Goal: Manage account settings

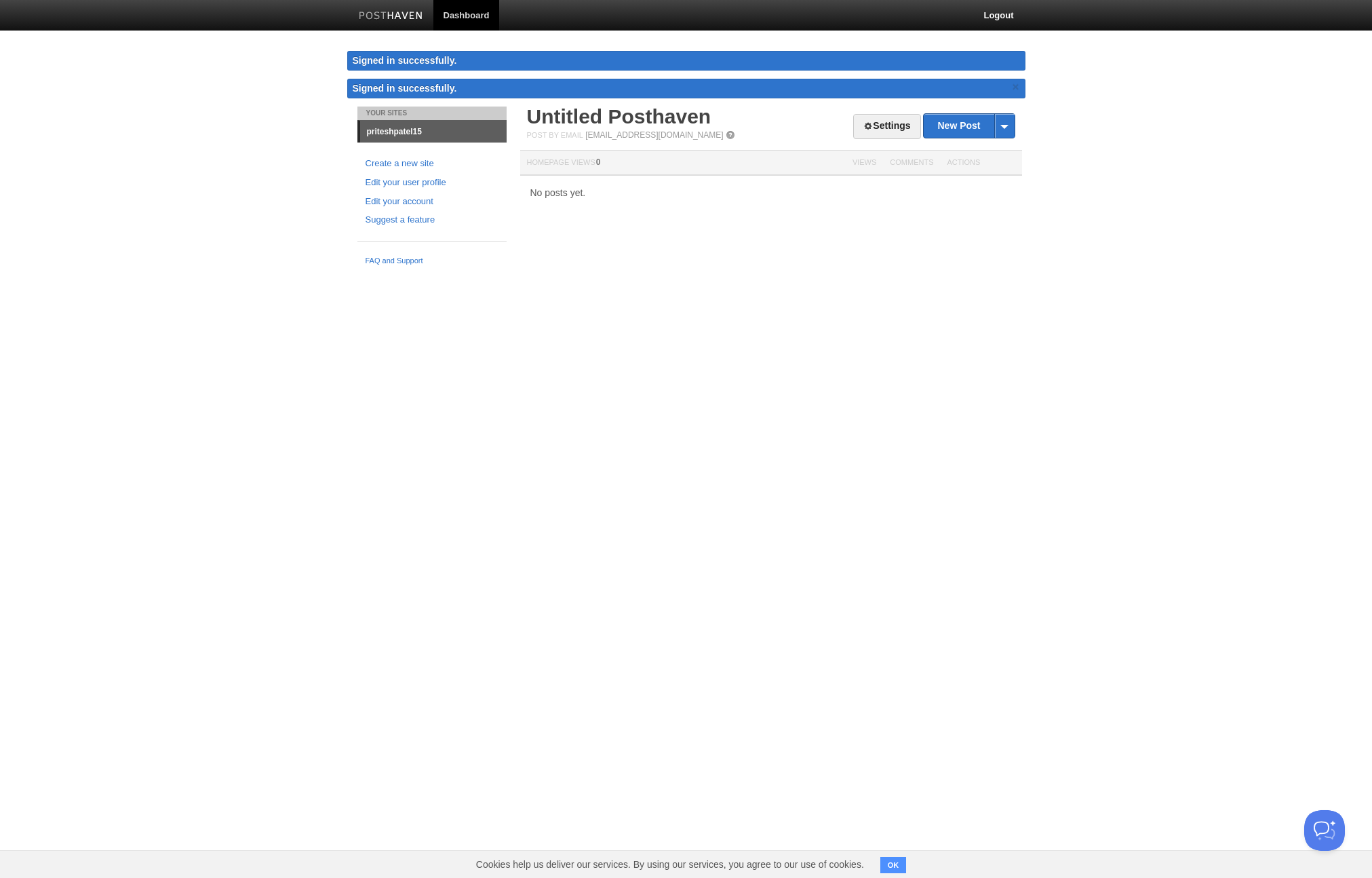
click at [463, 9] on link "Dashboard" at bounding box center [467, 15] width 67 height 31
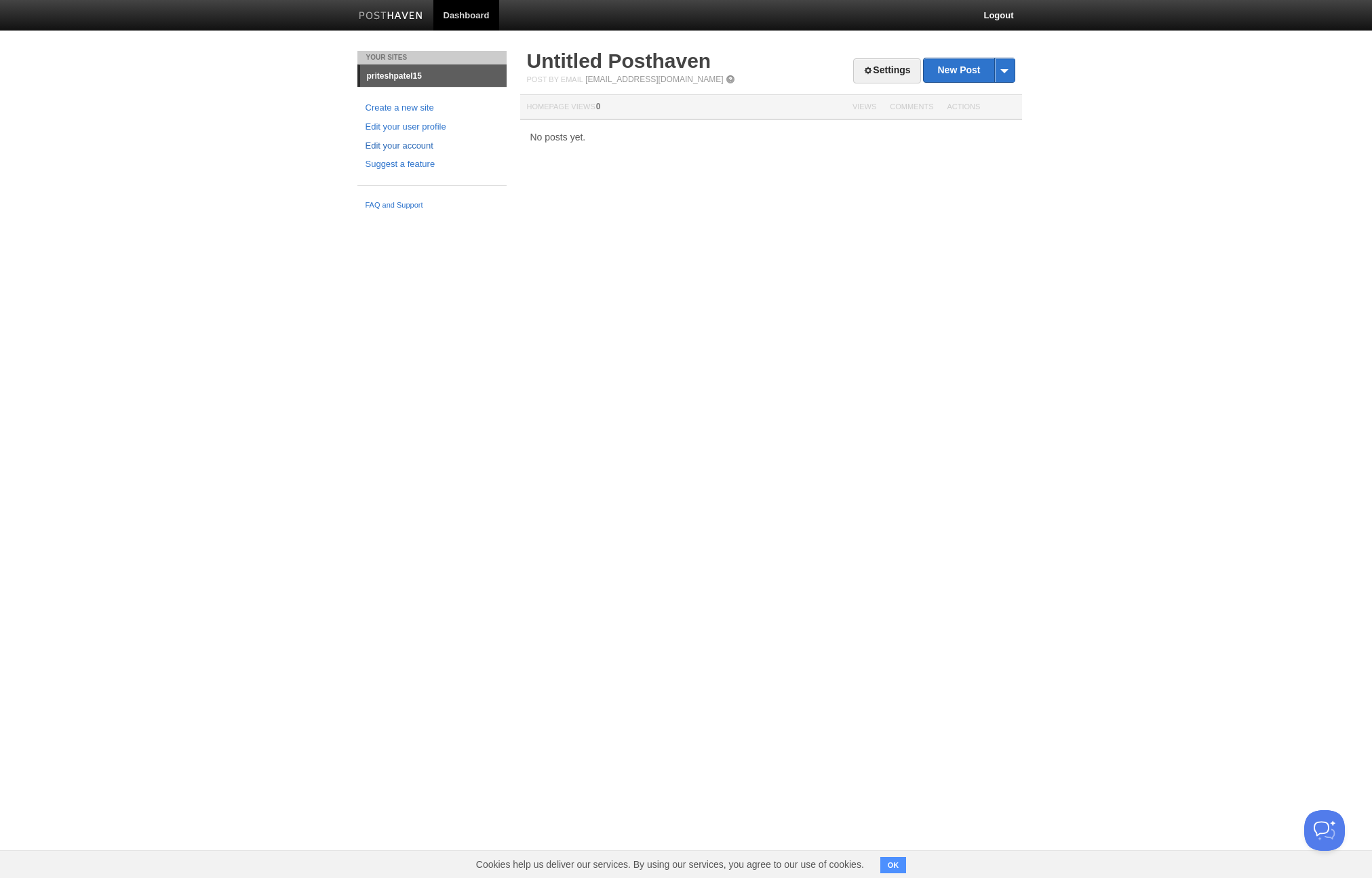
click at [407, 147] on link "Edit your account" at bounding box center [432, 146] width 133 height 15
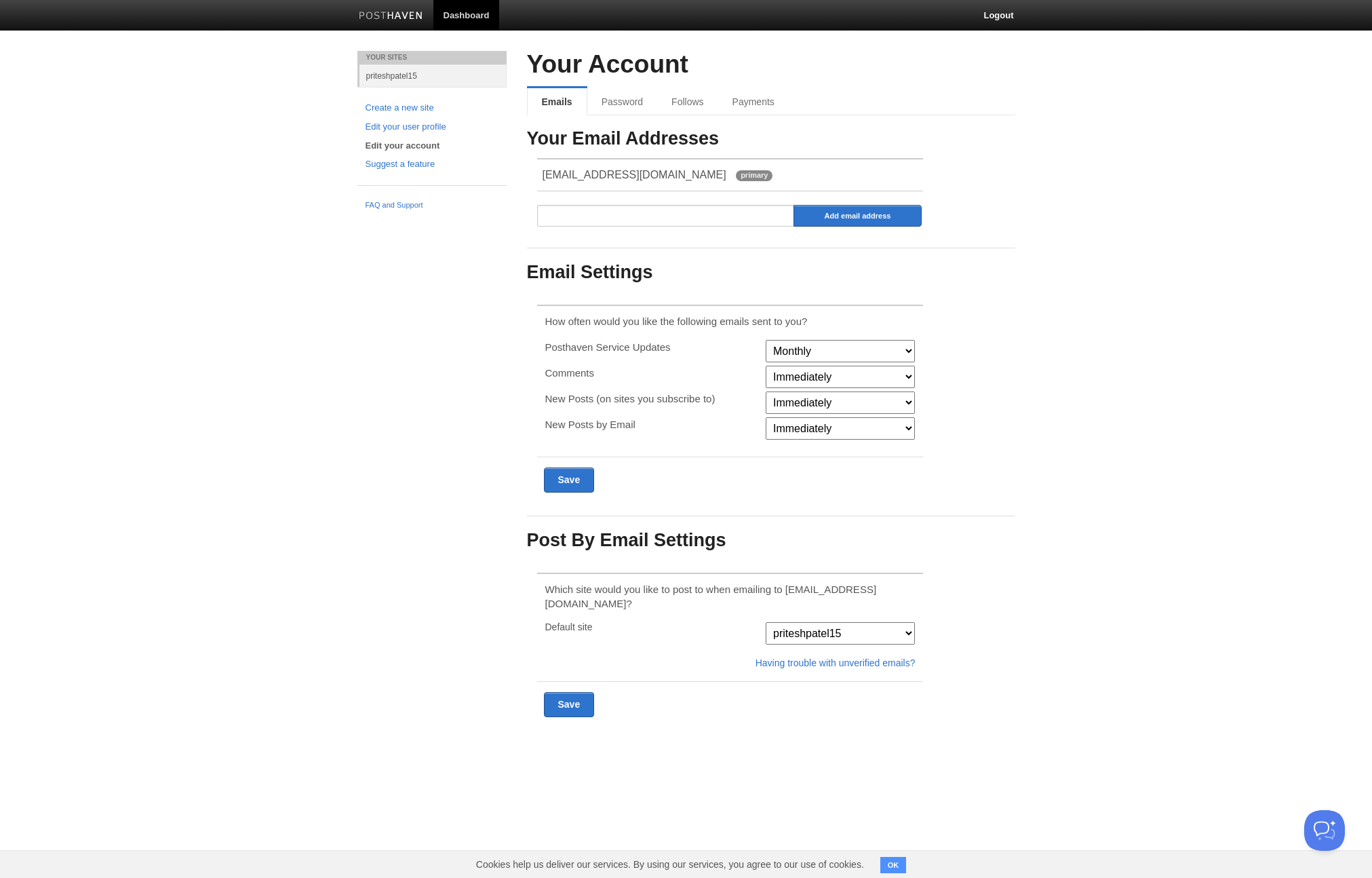
click at [800, 85] on div "Your Account Emails Password Follows Payments Your Email Addresses priteshpatel…" at bounding box center [771, 301] width 488 height 500
click at [751, 97] on link "Payments" at bounding box center [755, 102] width 73 height 27
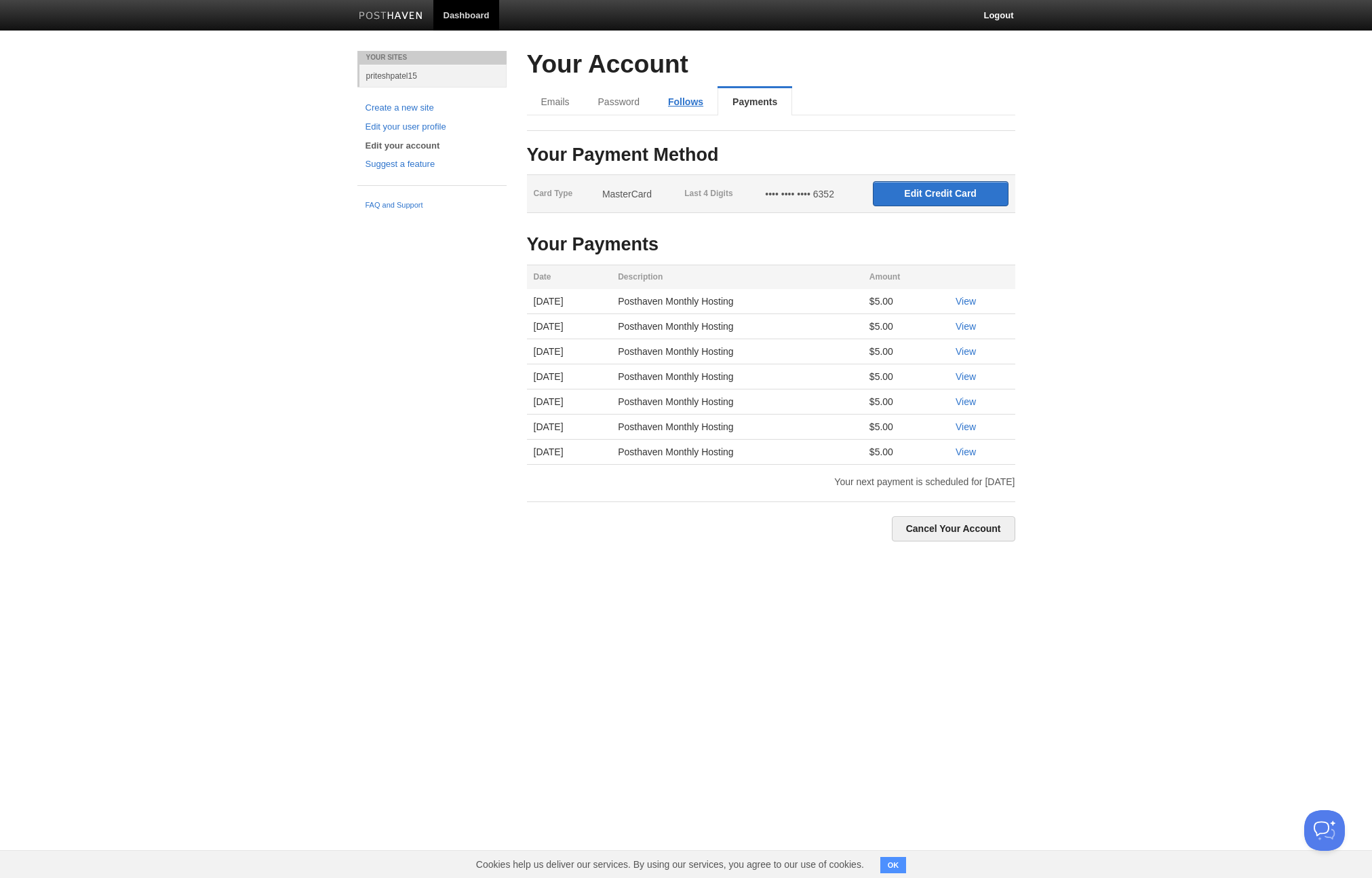
click at [682, 107] on link "Follows" at bounding box center [686, 102] width 64 height 27
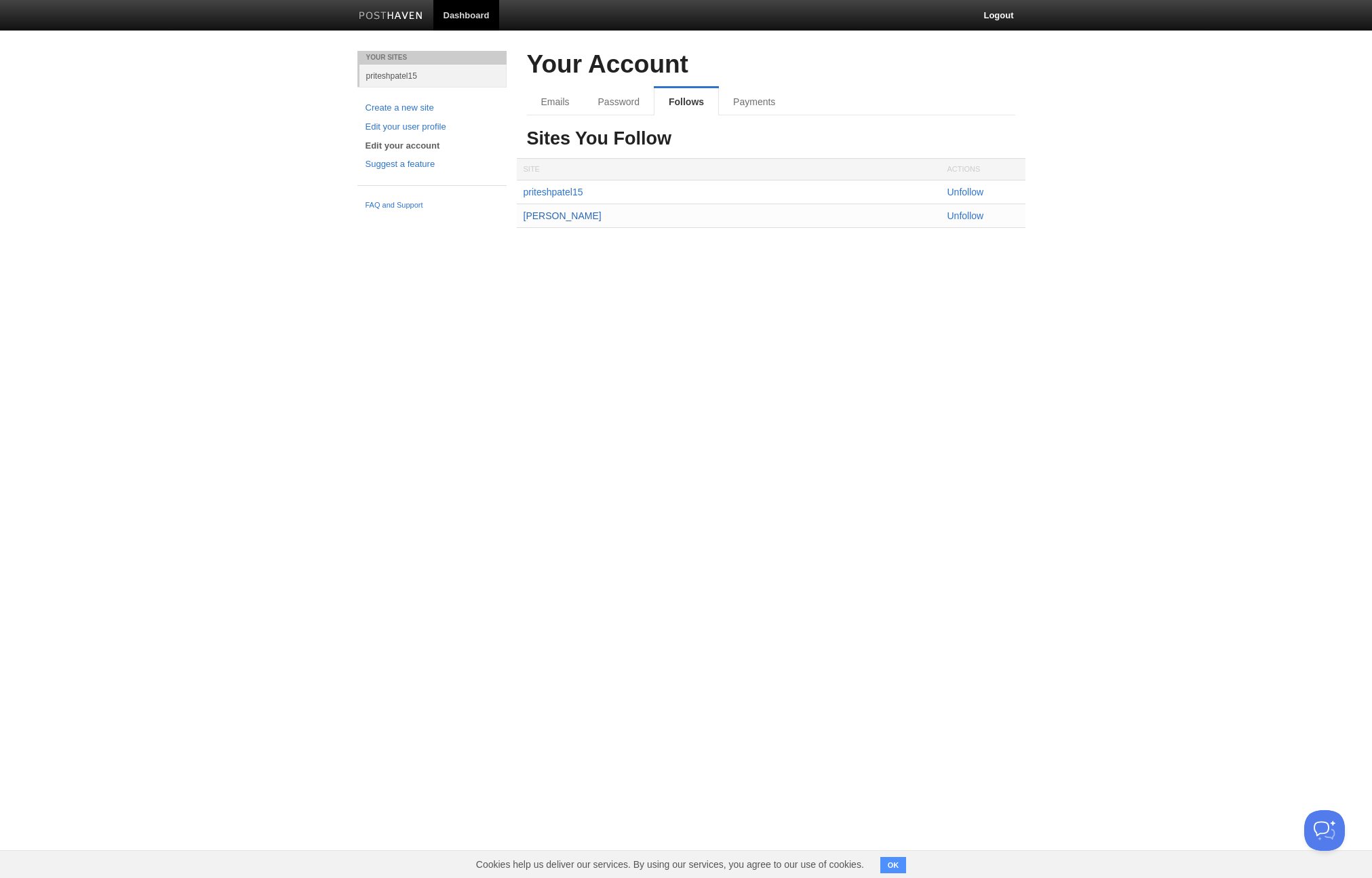
click at [556, 214] on link "Sam Altman" at bounding box center [562, 215] width 78 height 11
click at [552, 214] on link "Sam Altman" at bounding box center [562, 215] width 78 height 11
